Goal: Task Accomplishment & Management: Manage account settings

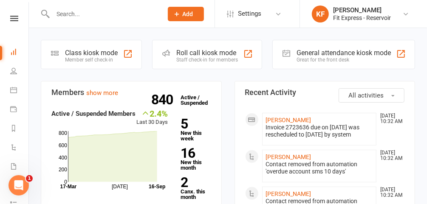
click at [402, 14] on icon at bounding box center [405, 14] width 7 height 7
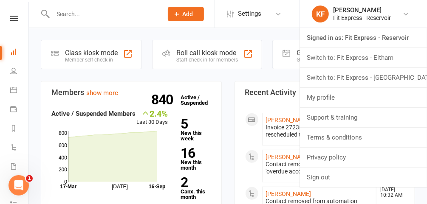
click at [385, 61] on link "Switch to: Fit Express - Eltham" at bounding box center [363, 58] width 127 height 20
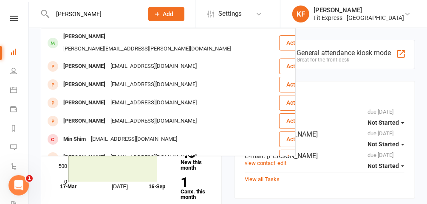
type input "shirley"
click at [97, 40] on div "Shirley Hamel" at bounding box center [84, 37] width 47 height 12
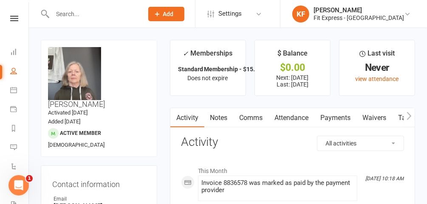
click at [405, 11] on icon at bounding box center [407, 14] width 7 height 7
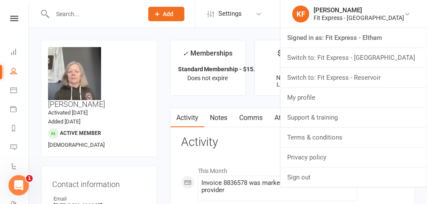
click at [368, 78] on link "Switch to: Fit Express - Reservoir" at bounding box center [353, 78] width 147 height 20
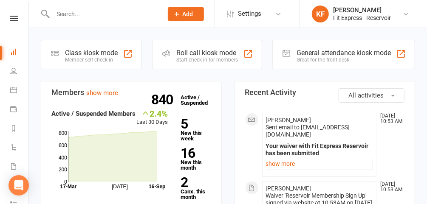
click at [13, 18] on icon at bounding box center [14, 19] width 8 height 6
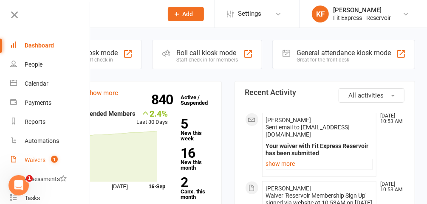
click at [43, 158] on div "Waivers" at bounding box center [35, 160] width 21 height 7
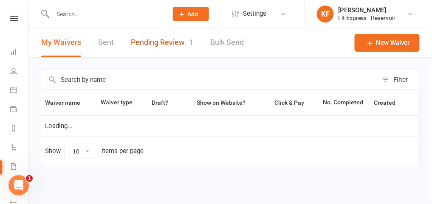
click at [158, 45] on link "Pending Review 1" at bounding box center [162, 42] width 62 height 29
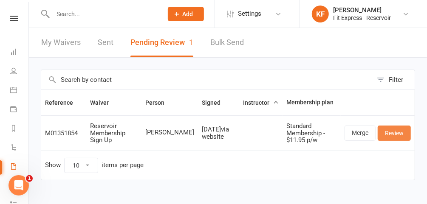
click at [399, 136] on link "Review" at bounding box center [394, 133] width 33 height 15
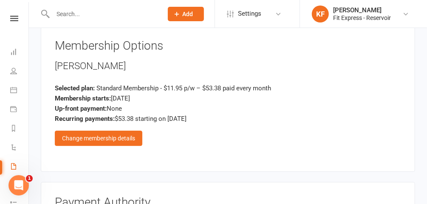
scroll to position [1012, 0]
click at [102, 130] on div "Change membership details" at bounding box center [99, 137] width 88 height 15
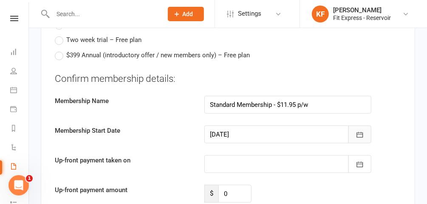
click at [357, 132] on icon "button" at bounding box center [360, 135] width 6 height 6
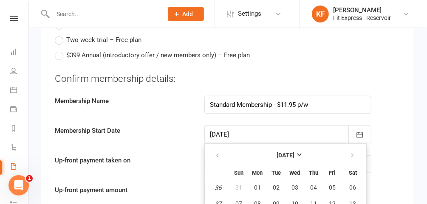
scroll to position [1586, 0]
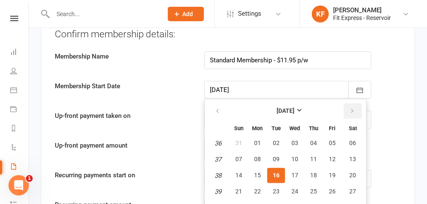
click at [349, 104] on button "button" at bounding box center [353, 111] width 18 height 15
click at [294, 140] on span "01" at bounding box center [294, 143] width 7 height 7
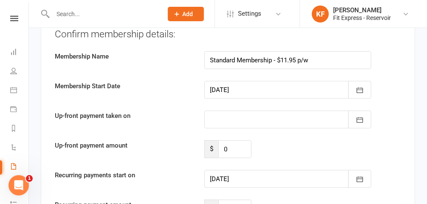
type input "01 Oct 2025"
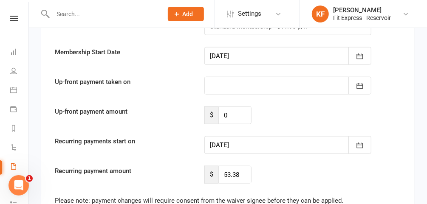
scroll to position [1658, 0]
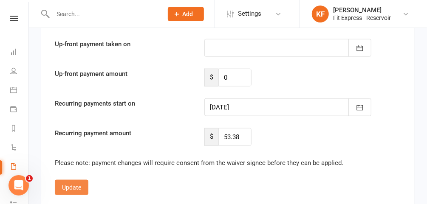
click at [71, 180] on button "Update" at bounding box center [72, 187] width 34 height 15
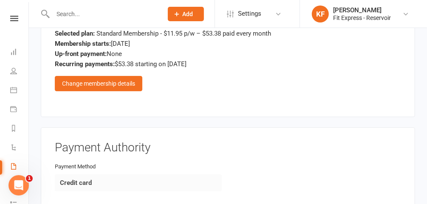
scroll to position [1307, 0]
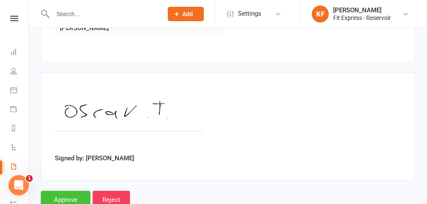
click at [58, 191] on input "Approve" at bounding box center [66, 200] width 50 height 18
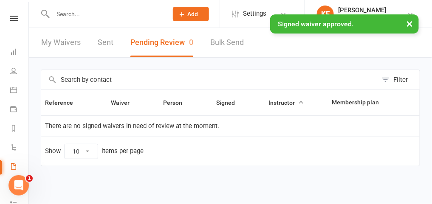
click at [82, 11] on input "text" at bounding box center [106, 14] width 112 height 12
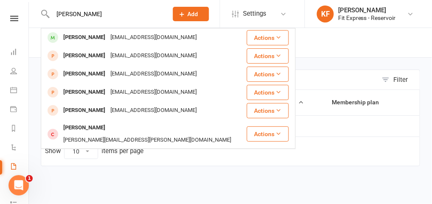
type input "oscar teak"
click at [108, 35] on div "teakleoscar@gmail.com" at bounding box center [153, 37] width 91 height 12
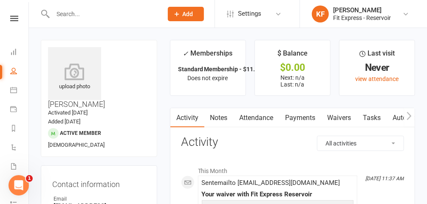
click at [68, 71] on icon at bounding box center [74, 71] width 53 height 17
click at [89, 75] on icon at bounding box center [74, 71] width 53 height 17
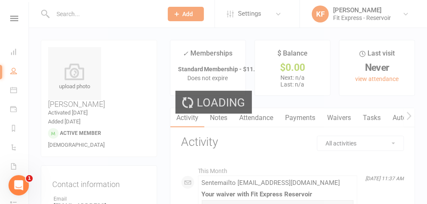
click at [297, 115] on div "Loading" at bounding box center [213, 102] width 427 height 204
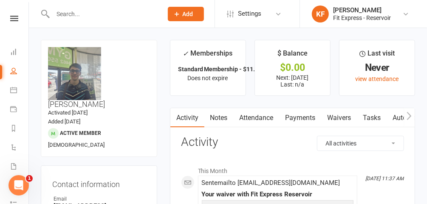
click at [304, 121] on link "Payments" at bounding box center [301, 118] width 42 height 20
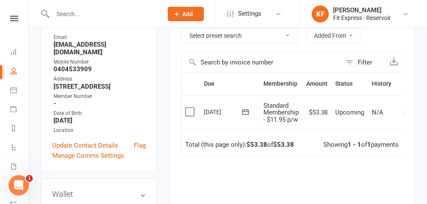
scroll to position [107, 0]
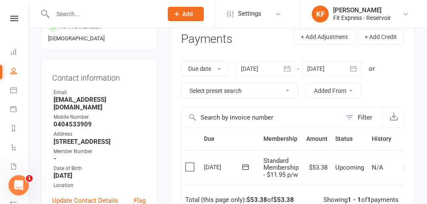
click at [331, 68] on div at bounding box center [331, 68] width 59 height 15
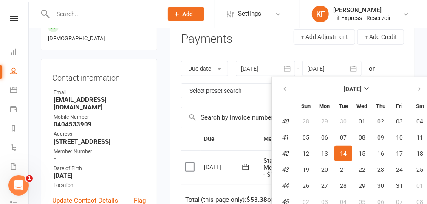
scroll to position [116, 0]
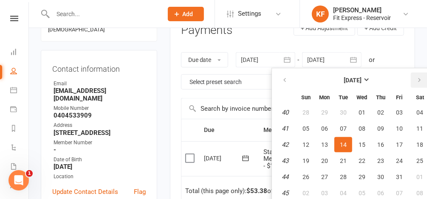
click at [416, 82] on icon "button" at bounding box center [419, 80] width 6 height 7
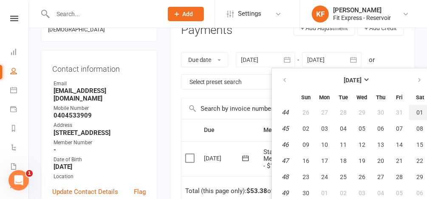
click at [417, 112] on span "01" at bounding box center [420, 112] width 7 height 7
type input "01 Nov 2025"
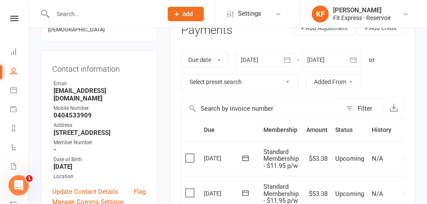
scroll to position [0, 8]
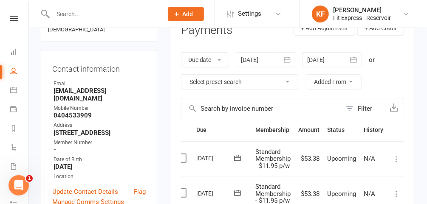
click at [400, 157] on button at bounding box center [396, 159] width 10 height 10
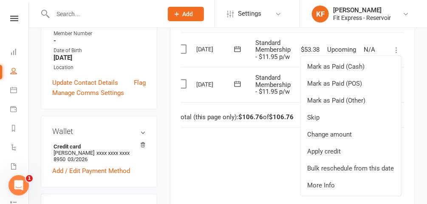
scroll to position [240, 0]
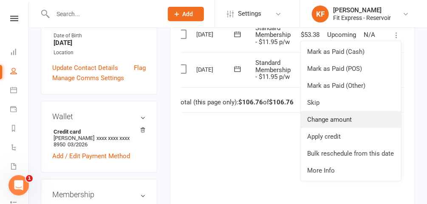
click at [345, 117] on link "Change amount" at bounding box center [351, 119] width 100 height 17
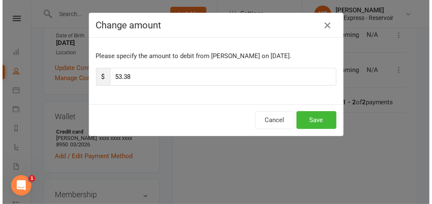
scroll to position [0, 5]
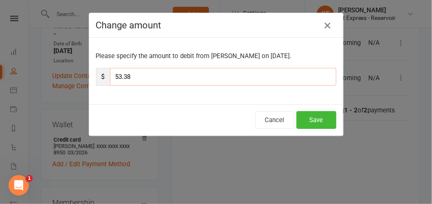
click at [162, 76] on input "53.38" at bounding box center [223, 77] width 226 height 18
type input "5"
type input "26.69"
click at [332, 120] on button "Save" at bounding box center [317, 120] width 40 height 18
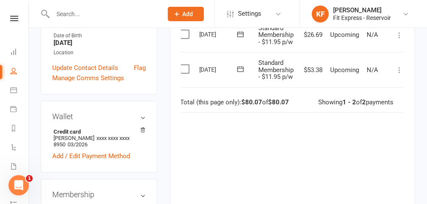
scroll to position [0, 8]
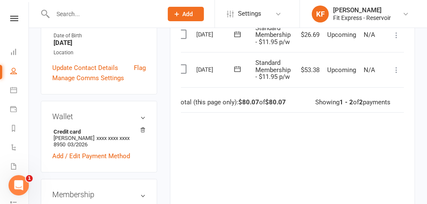
click at [396, 69] on icon at bounding box center [396, 70] width 8 height 8
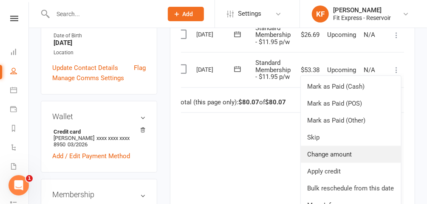
click at [330, 154] on link "Change amount" at bounding box center [351, 154] width 100 height 17
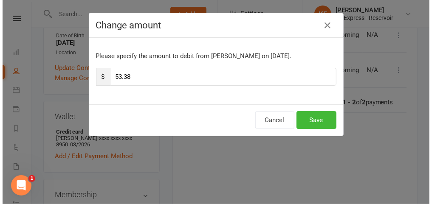
scroll to position [0, 5]
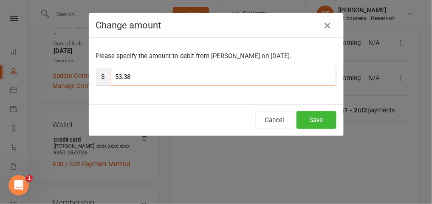
click at [150, 77] on input "53.38" at bounding box center [223, 77] width 226 height 18
type input "5"
type input "26.69"
click at [324, 117] on button "Save" at bounding box center [317, 120] width 40 height 18
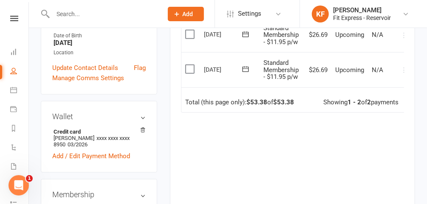
scroll to position [0, 0]
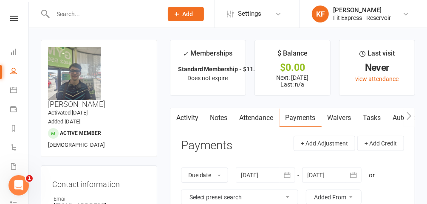
click at [14, 17] on icon at bounding box center [14, 19] width 8 height 6
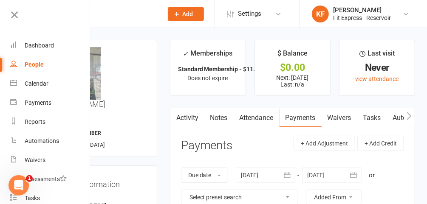
click at [14, 15] on icon at bounding box center [14, 15] width 12 height 12
